Goal: Task Accomplishment & Management: Manage account settings

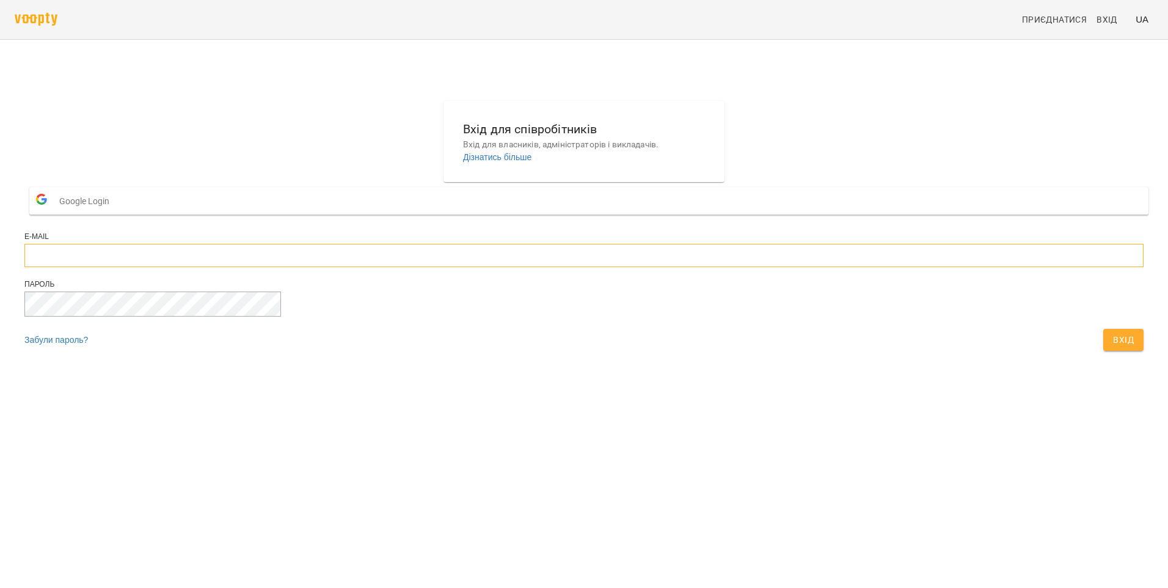
click at [494, 267] on input "email" at bounding box center [583, 255] width 1119 height 23
type input "**********"
click at [1113, 347] on span "Вхід" at bounding box center [1123, 339] width 21 height 15
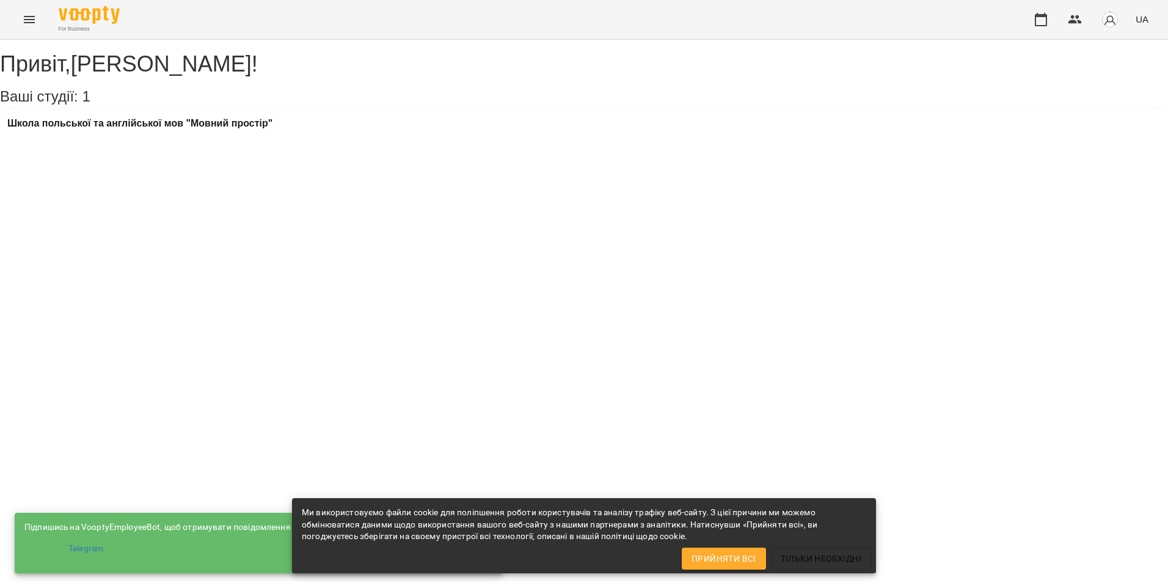
click at [717, 551] on span "Прийняти всі" at bounding box center [723, 558] width 65 height 15
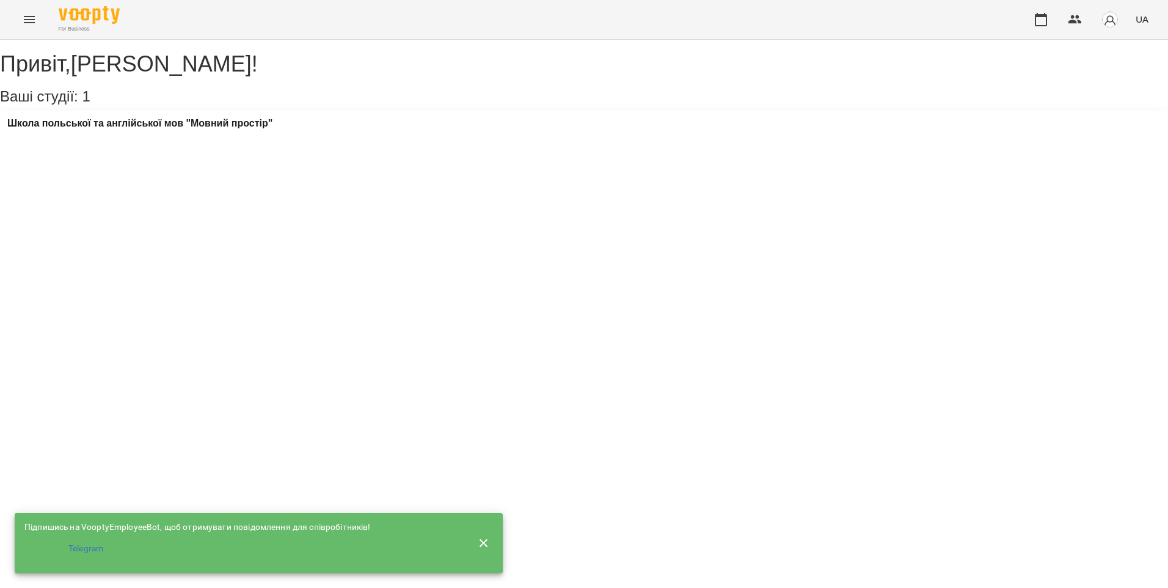
drag, startPoint x: 367, startPoint y: 371, endPoint x: 503, endPoint y: 416, distance: 143.3
click at [368, 144] on div "Привіт , [PERSON_NAME] ! Ваші студії: 1 Школа польської та англійської мов "Мов…" at bounding box center [584, 92] width 1168 height 104
click at [1049, 19] on button "button" at bounding box center [1040, 19] width 29 height 29
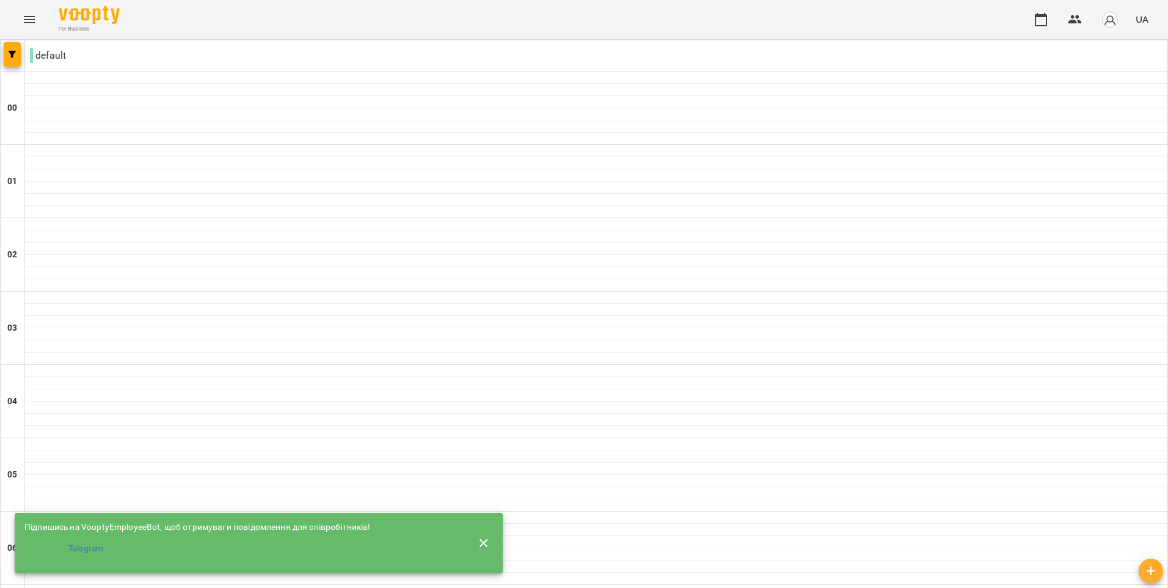
click at [490, 528] on button "button" at bounding box center [483, 542] width 29 height 29
